Goal: Find specific page/section: Find specific page/section

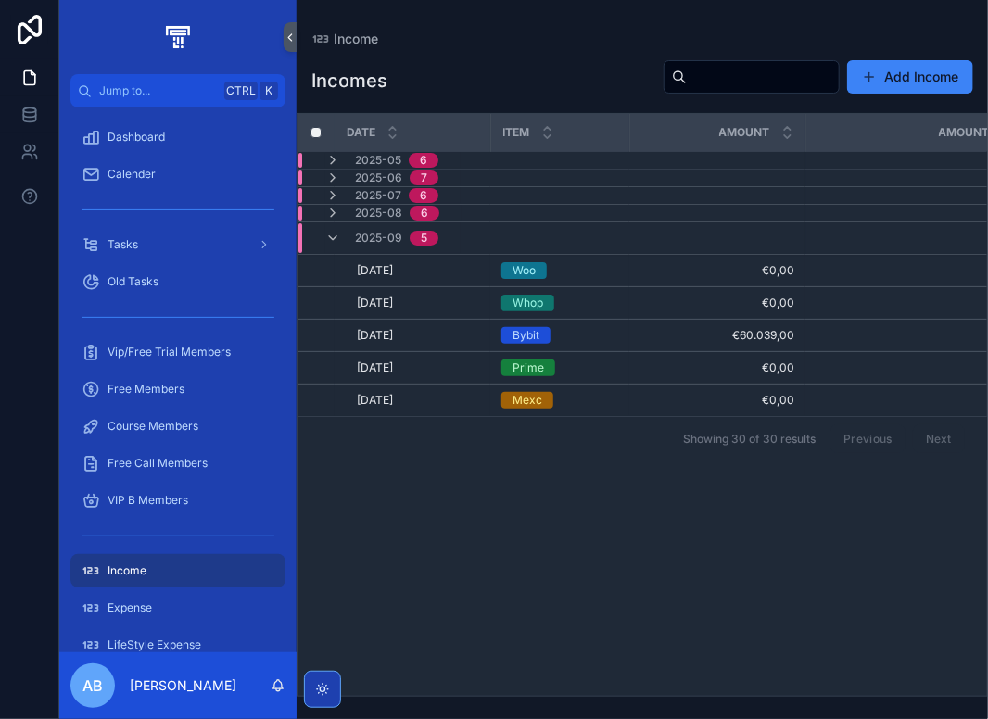
scroll to position [185, 0]
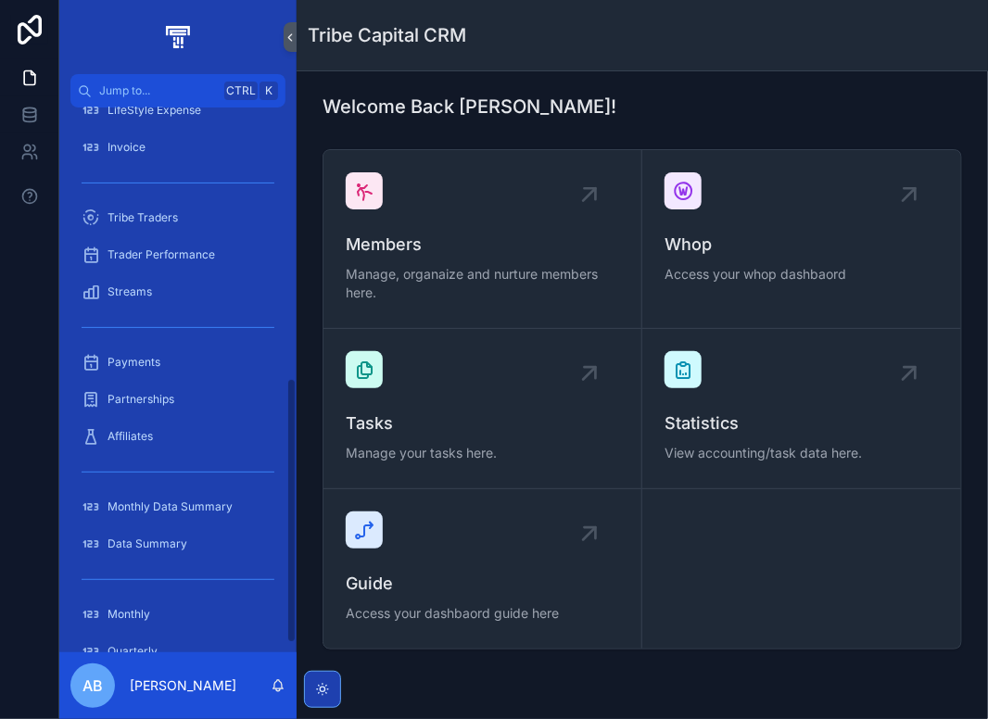
scroll to position [556, 0]
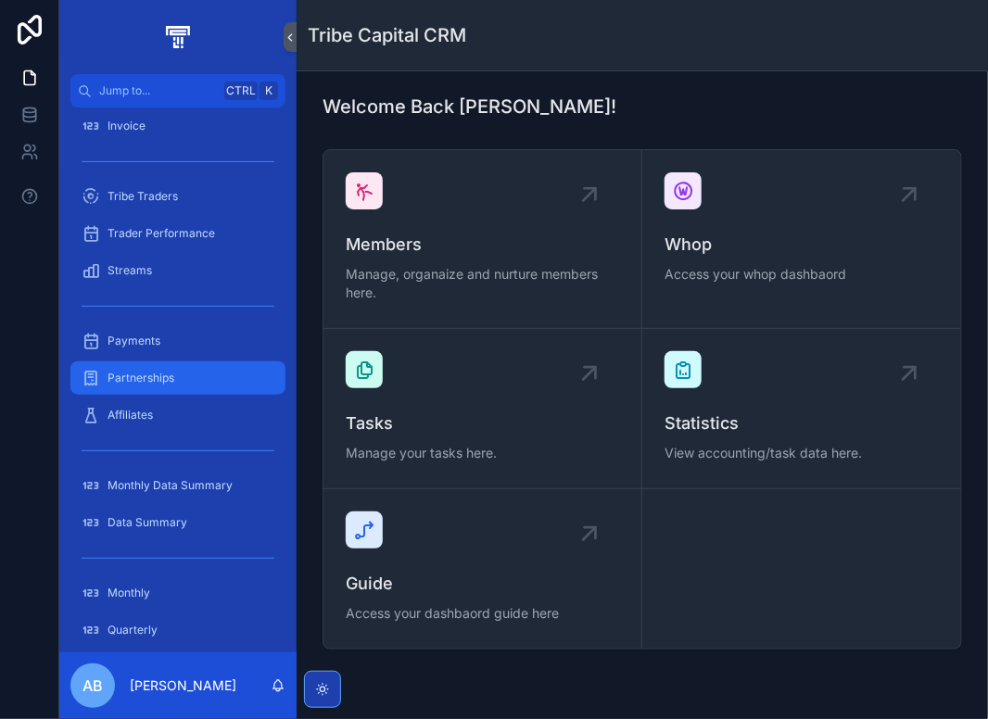
click at [174, 372] on div "Partnerships" at bounding box center [178, 378] width 193 height 30
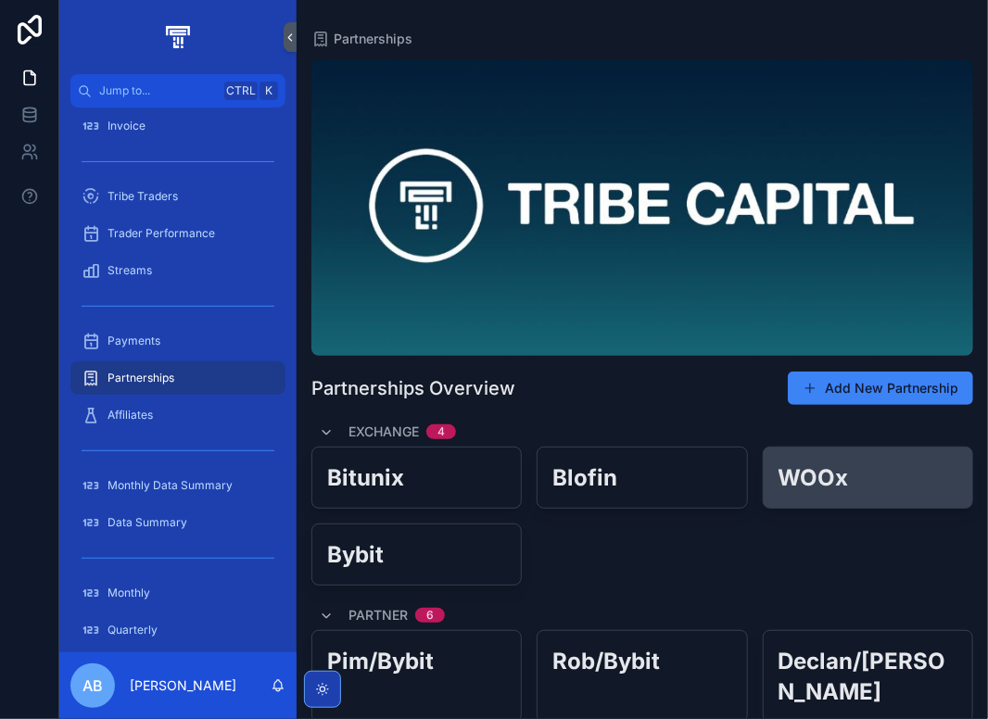
click at [833, 482] on h2 "WOOx" at bounding box center [867, 477] width 179 height 31
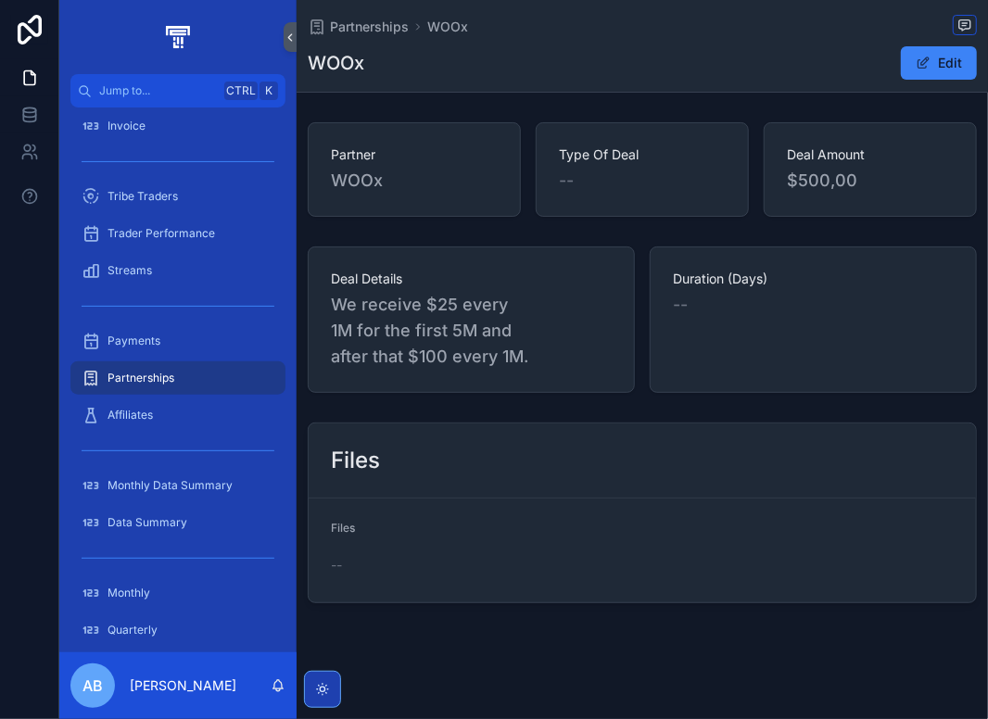
click at [516, 318] on span "We receive $25 every 1M for the first 5M and after that $100 every 1M." at bounding box center [471, 331] width 281 height 78
